Goal: Task Accomplishment & Management: Use online tool/utility

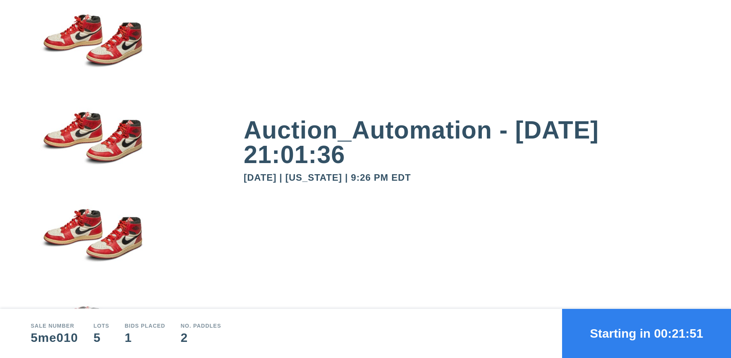
click at [646, 333] on button "Starting in 00:21:51" at bounding box center [646, 333] width 169 height 49
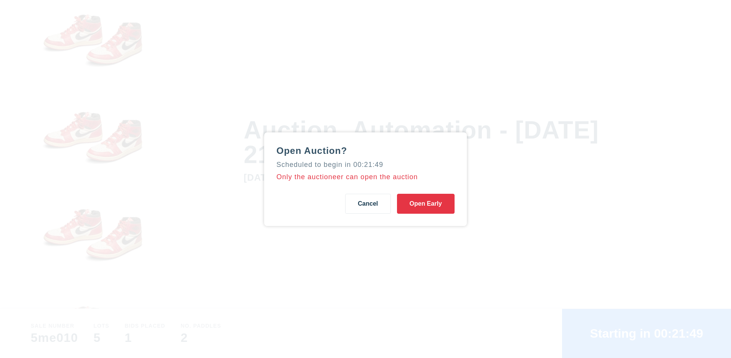
click at [425, 203] on button "Open Early" at bounding box center [426, 204] width 58 height 20
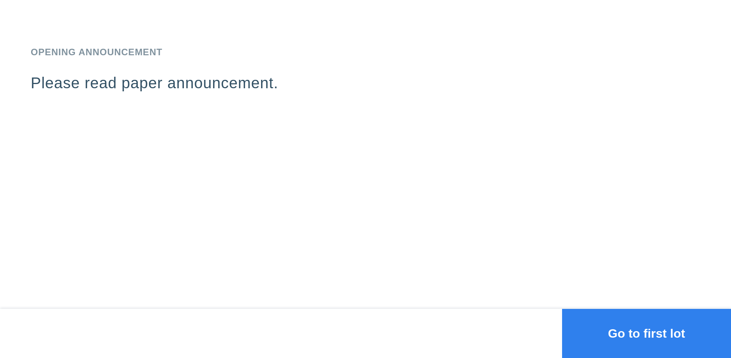
click at [646, 333] on button "Go to first lot" at bounding box center [646, 333] width 169 height 49
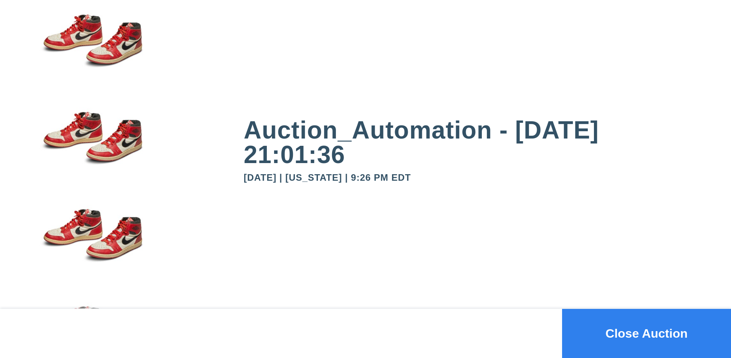
click at [646, 333] on button "Close Auction" at bounding box center [646, 333] width 169 height 49
